Goal: Transaction & Acquisition: Book appointment/travel/reservation

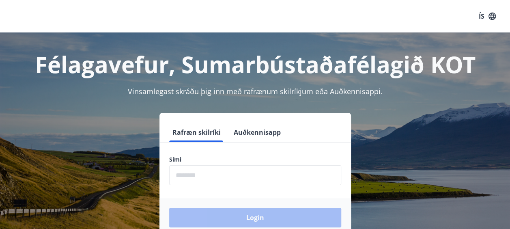
click at [251, 171] on input "phone" at bounding box center [255, 175] width 172 height 20
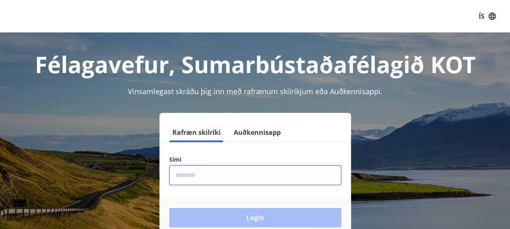
type input "********"
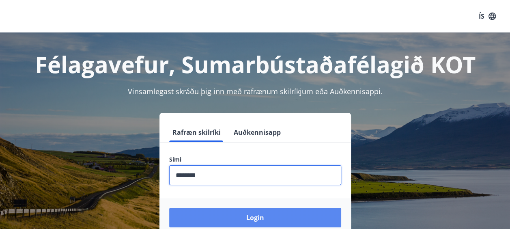
click at [307, 223] on button "Login" at bounding box center [255, 217] width 172 height 19
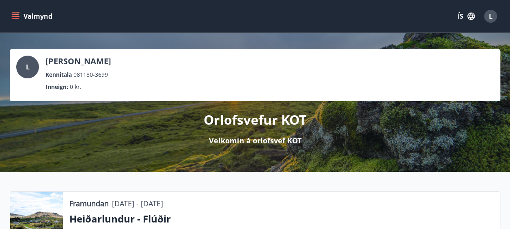
click at [493, 19] on div "L" at bounding box center [490, 16] width 13 height 13
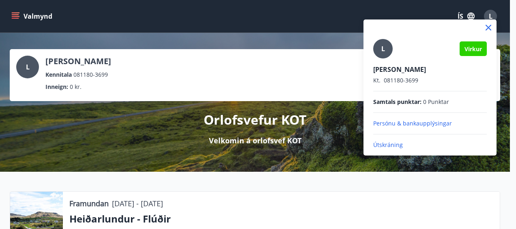
click at [15, 15] on div at bounding box center [258, 114] width 516 height 229
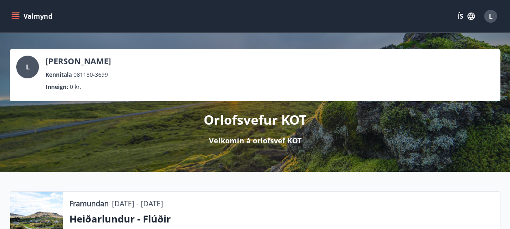
click at [15, 15] on icon "menu" at bounding box center [15, 16] width 8 height 8
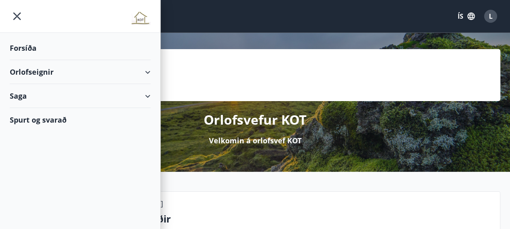
click at [60, 95] on div "Saga" at bounding box center [80, 96] width 141 height 24
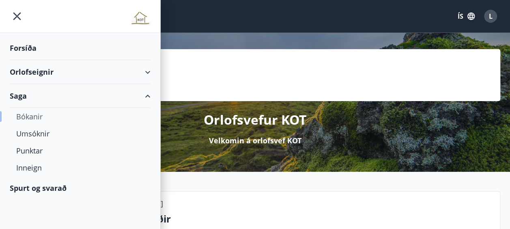
click at [36, 117] on div "Bókanir" at bounding box center [80, 116] width 128 height 17
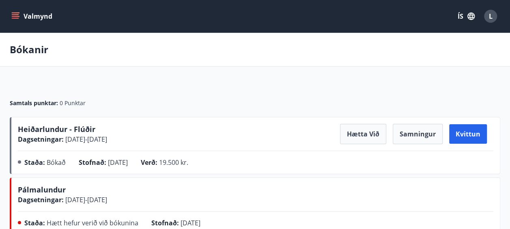
click at [17, 11] on button "Valmynd" at bounding box center [33, 16] width 46 height 15
click at [232, 56] on div "Bókanir" at bounding box center [255, 50] width 510 height 34
click at [17, 15] on icon "menu" at bounding box center [15, 16] width 8 height 8
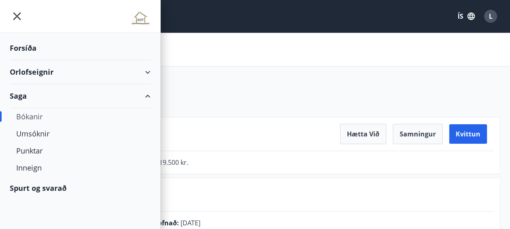
click at [26, 49] on div "Forsíða" at bounding box center [80, 48] width 141 height 24
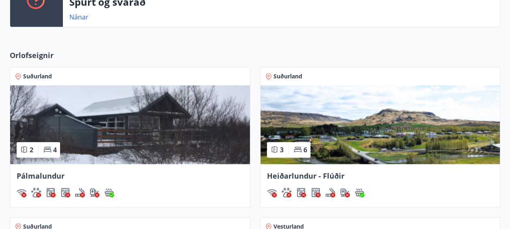
scroll to position [280, 0]
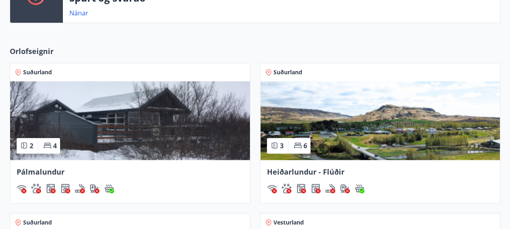
click at [303, 167] on span "Heiðarlundur - Flúðir" at bounding box center [305, 172] width 77 height 10
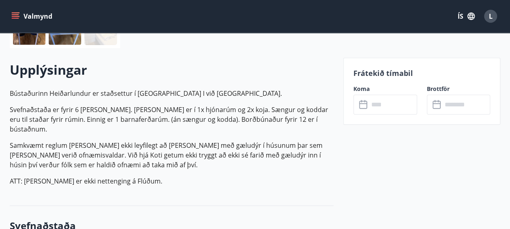
scroll to position [220, 0]
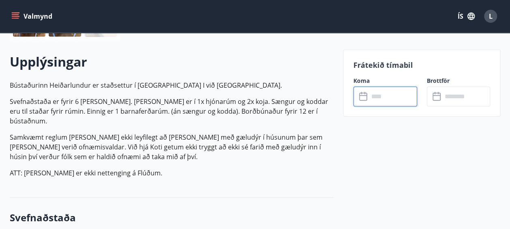
click at [398, 98] on input "text" at bounding box center [393, 96] width 48 height 20
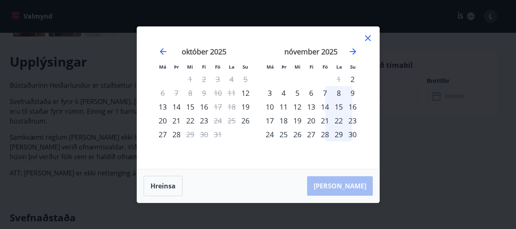
click at [325, 123] on div "21" at bounding box center [325, 121] width 14 height 14
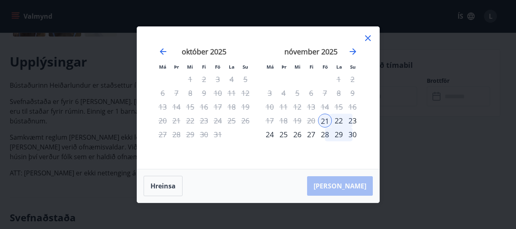
click at [325, 120] on div "21" at bounding box center [325, 121] width 14 height 14
click at [325, 119] on div "21" at bounding box center [325, 121] width 14 height 14
click at [325, 136] on div "28" at bounding box center [325, 134] width 14 height 14
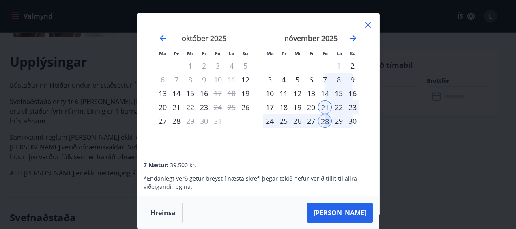
click at [325, 136] on div "nóvember 2025 1 2 3 4 5 6 7 8 9 10 11 12 13 14 15 16 17 18 19 20 21 22 23 24 25…" at bounding box center [311, 89] width 107 height 133
click at [447, 110] on div "Má Þr Mi Fi Fö La Su Má Þr Mi Fi Fö La Su september 2025 1 2 3 4 5 6 7 8 9 10 1…" at bounding box center [258, 114] width 516 height 229
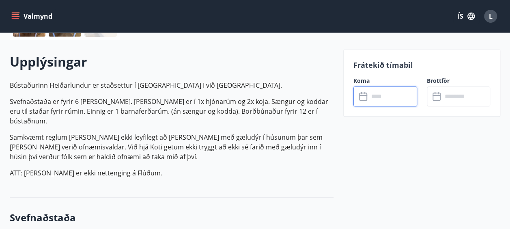
click at [410, 92] on input "text" at bounding box center [393, 96] width 48 height 20
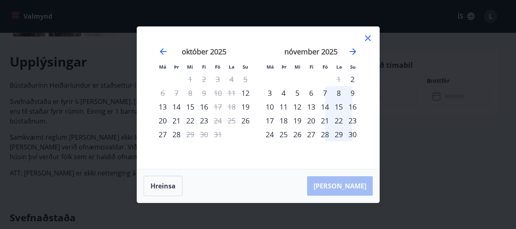
click at [325, 94] on div "7" at bounding box center [325, 93] width 14 height 14
click at [354, 92] on div "9" at bounding box center [353, 93] width 14 height 14
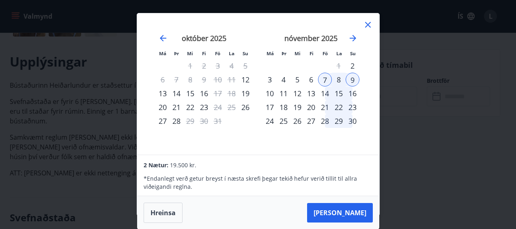
click at [371, 26] on icon at bounding box center [368, 25] width 10 height 10
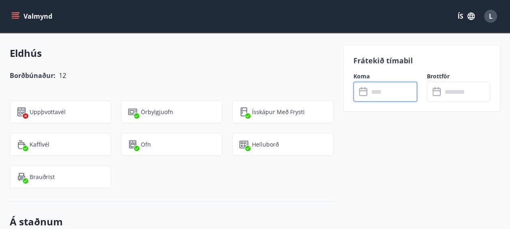
scroll to position [0, 0]
